Goal: Task Accomplishment & Management: Complete application form

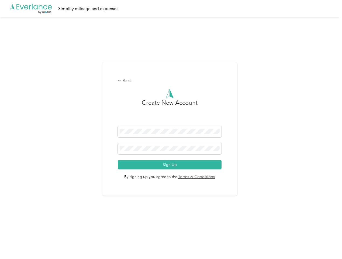
click at [171, 122] on h3 "Create New Account" at bounding box center [170, 112] width 56 height 28
click at [171, 9] on div ".cls-1 { fill: #00adee; } .cls-2 { fill: #fff; } .cls-3 { fill: #707372; } .cls…" at bounding box center [169, 8] width 339 height 17
click at [171, 81] on div "Back" at bounding box center [170, 81] width 104 height 6
click at [171, 164] on button "Sign Up" at bounding box center [170, 164] width 104 height 9
